Goal: Communication & Community: Share content

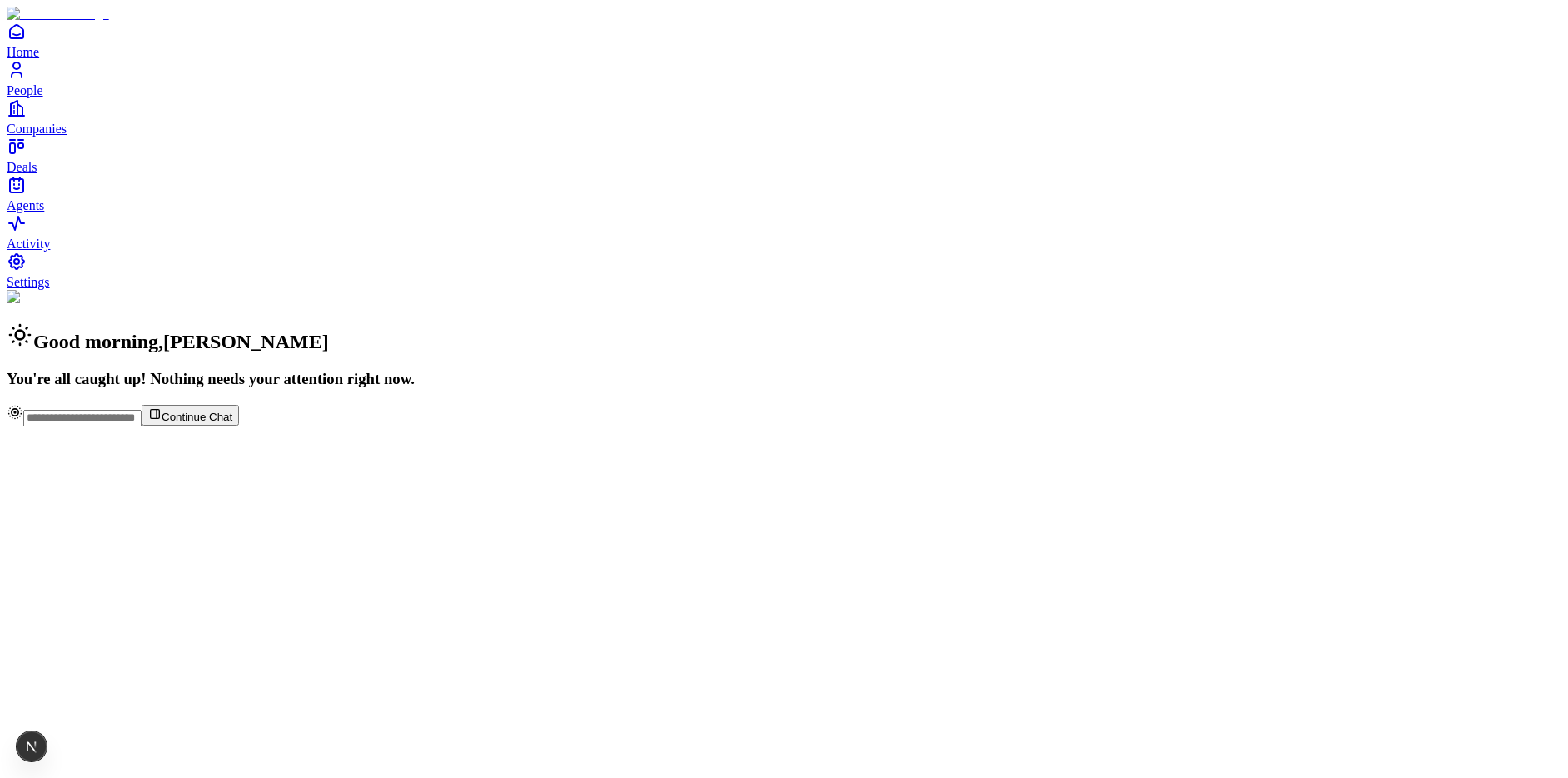
click at [43, 97] on span "People" at bounding box center [25, 90] width 37 height 14
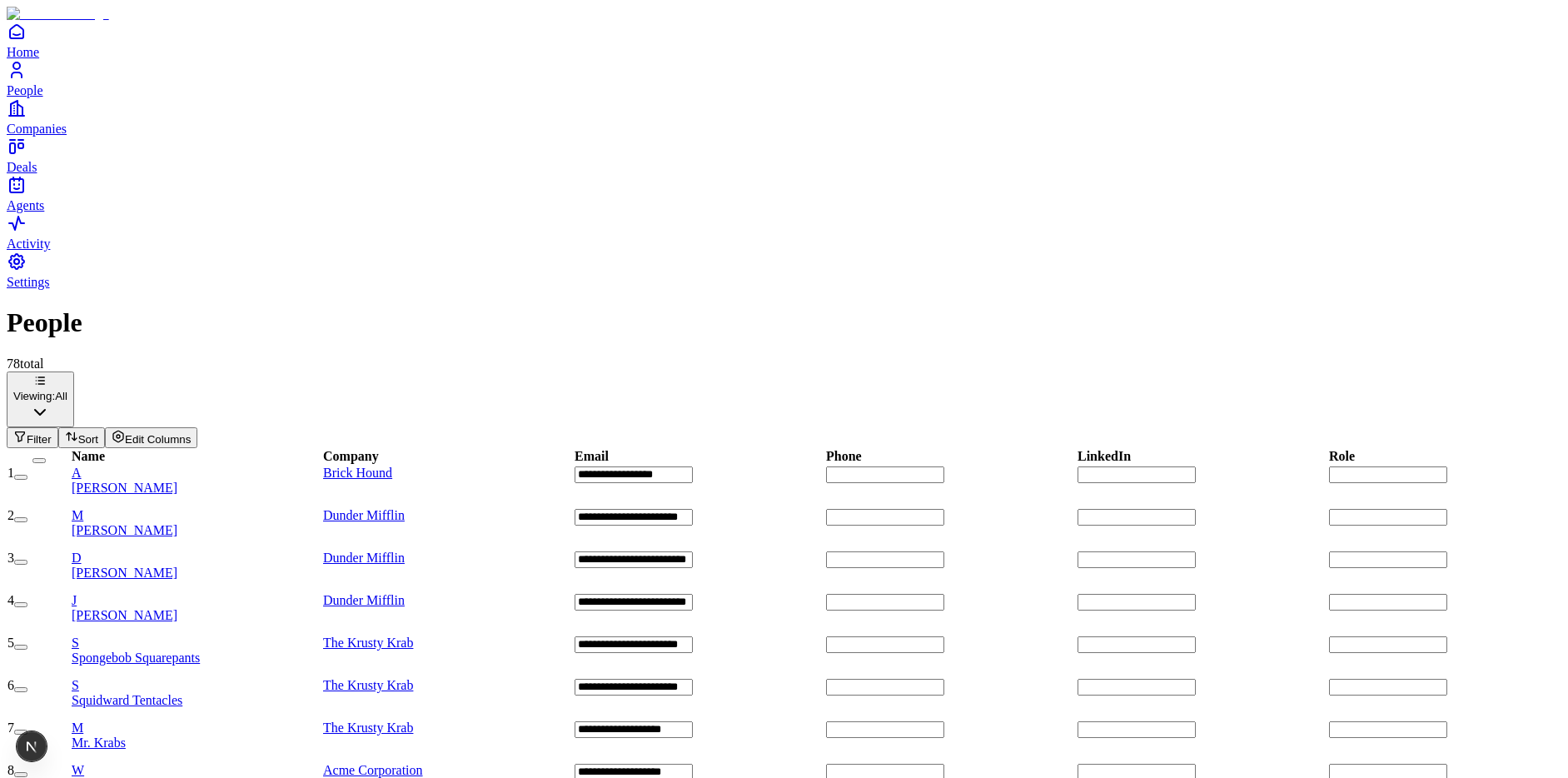
click at [177, 481] on span "[PERSON_NAME]" at bounding box center [124, 487] width 106 height 14
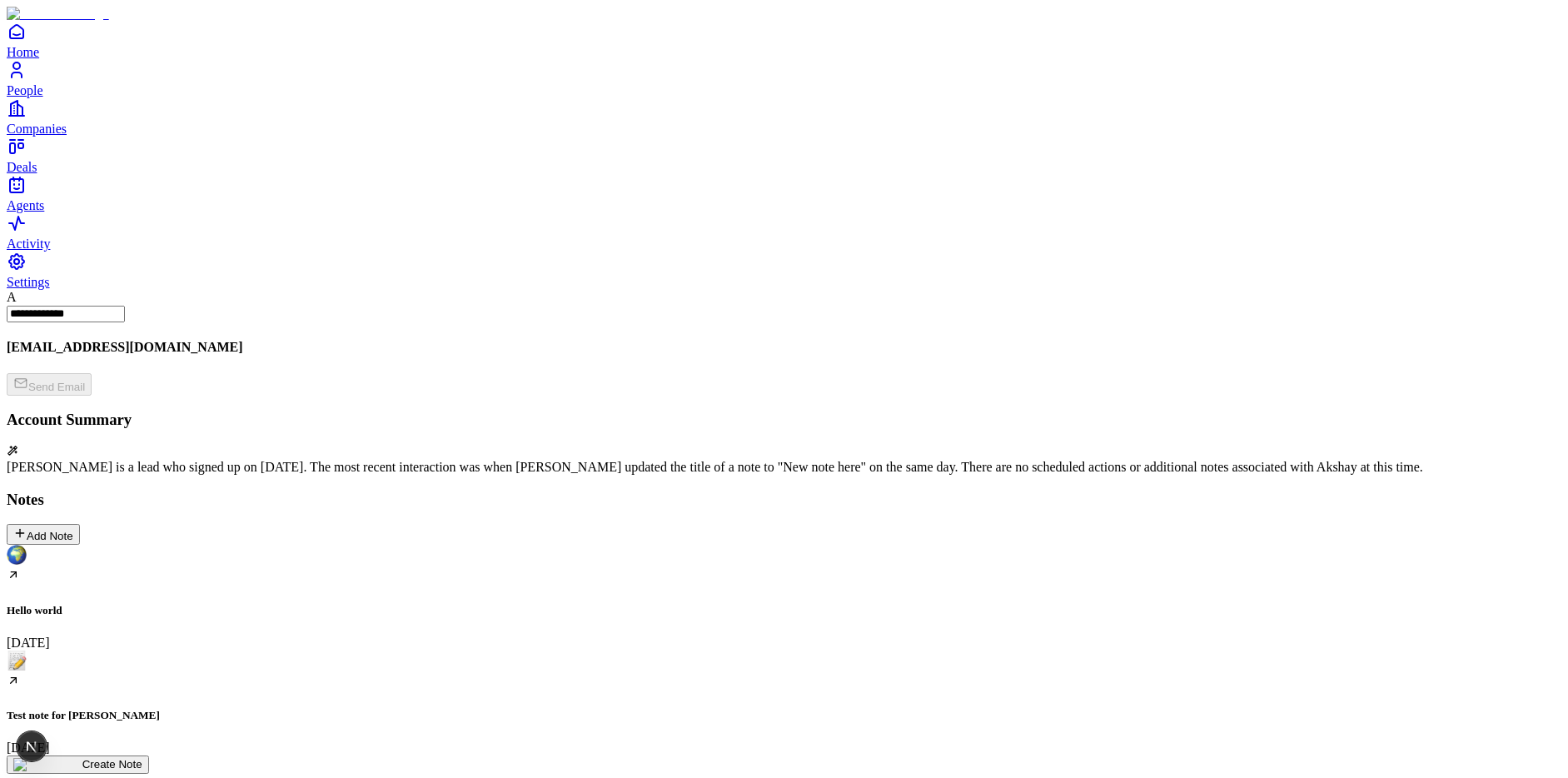
click at [332, 651] on div "Test note for carlos August 12" at bounding box center [784, 703] width 1554 height 105
click at [715, 545] on div "Hello world August 12 Test note for carlos August 12 Create Note" at bounding box center [784, 659] width 1554 height 230
click at [345, 651] on div "Test note for [PERSON_NAME] [DATE]" at bounding box center [784, 703] width 1554 height 105
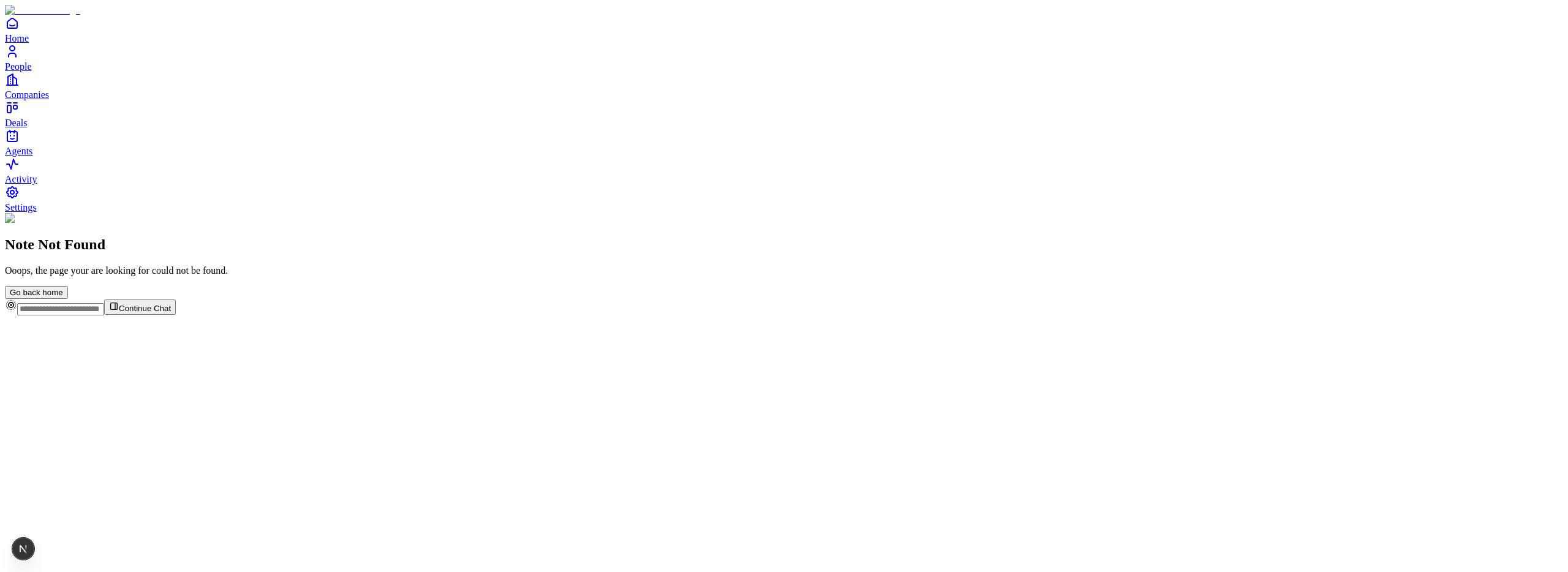
click at [32, 71] on span "People" at bounding box center [18, 66] width 27 height 10
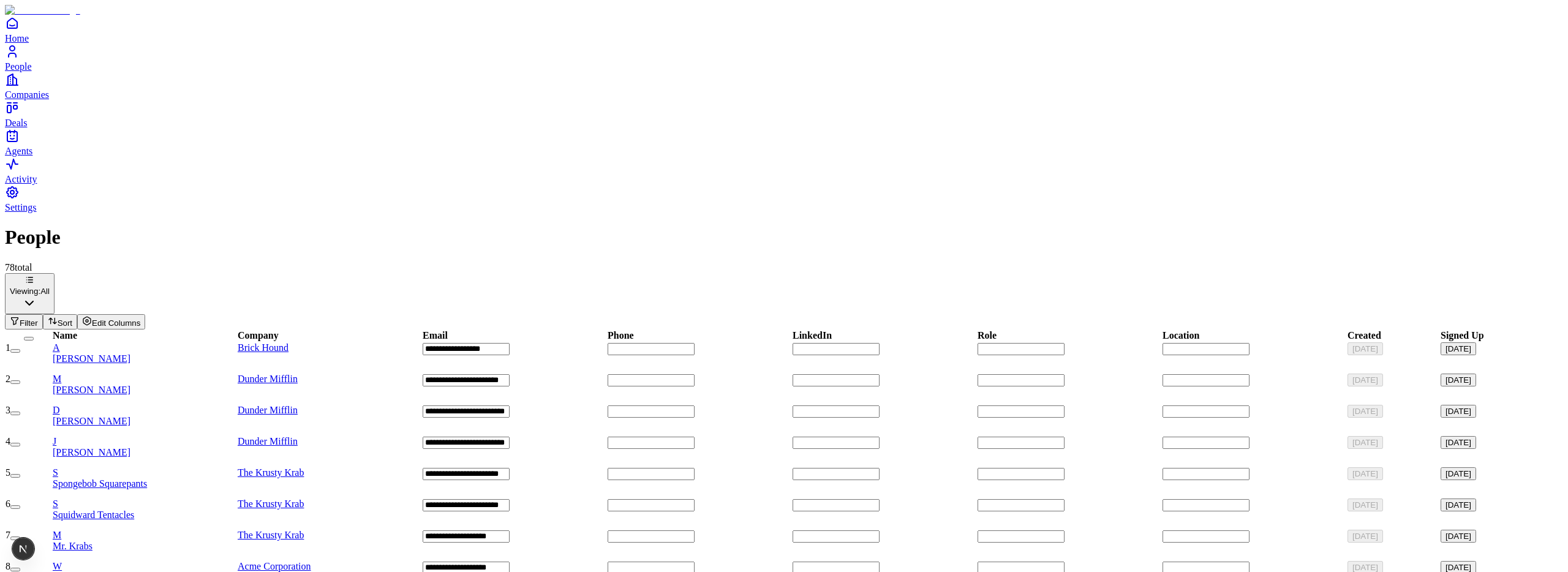
click at [167, 343] on link "A Akshay Guthal" at bounding box center [144, 353] width 184 height 22
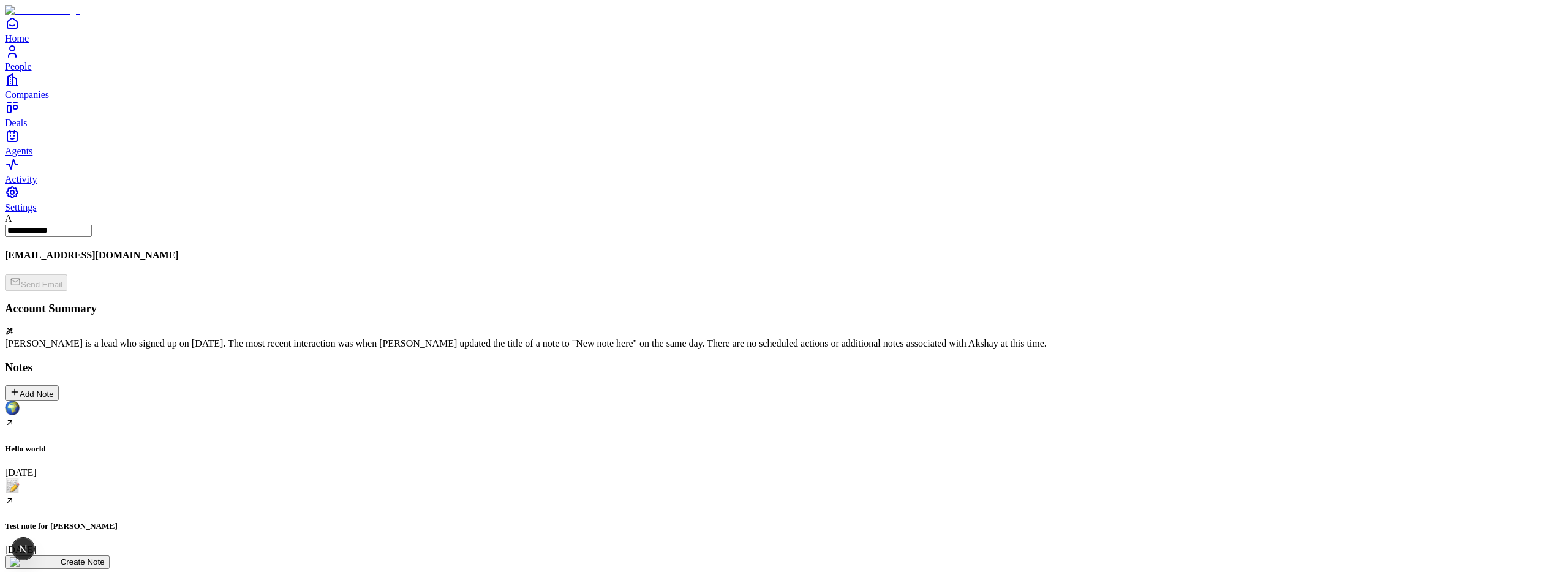
click at [255, 478] on div "Test note for carlos August 12" at bounding box center [784, 517] width 1558 height 77
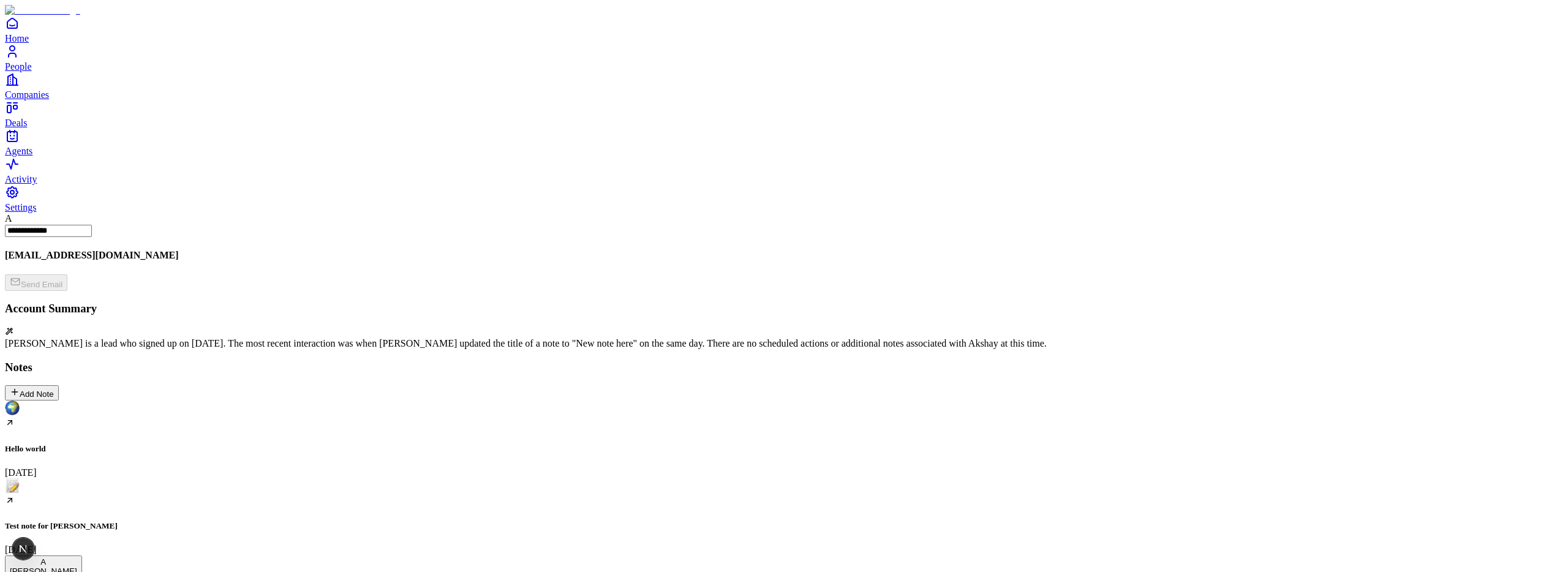
click at [205, 478] on div "Test note for [PERSON_NAME] [DATE]" at bounding box center [784, 517] width 1558 height 77
click at [244, 478] on div "Test note for carlos August 12" at bounding box center [784, 517] width 1558 height 77
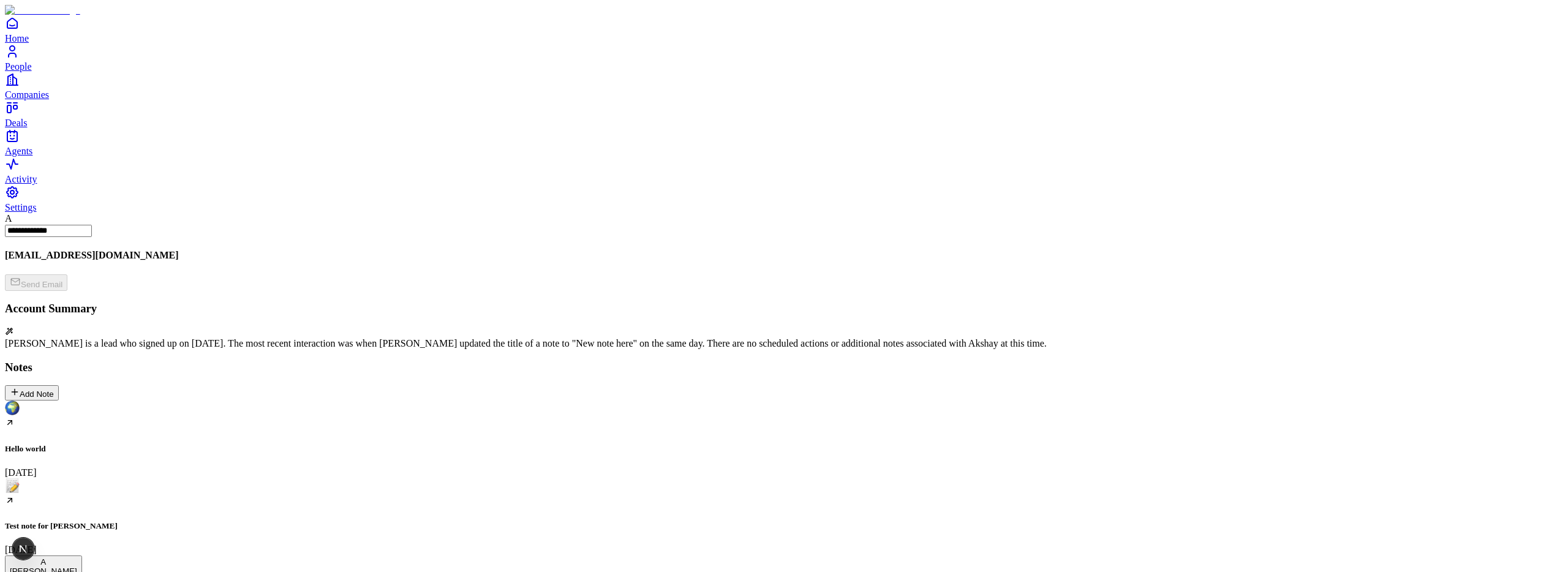
click at [233, 478] on div "Test note for carlos August 12" at bounding box center [784, 517] width 1558 height 77
